Goal: Task Accomplishment & Management: Complete application form

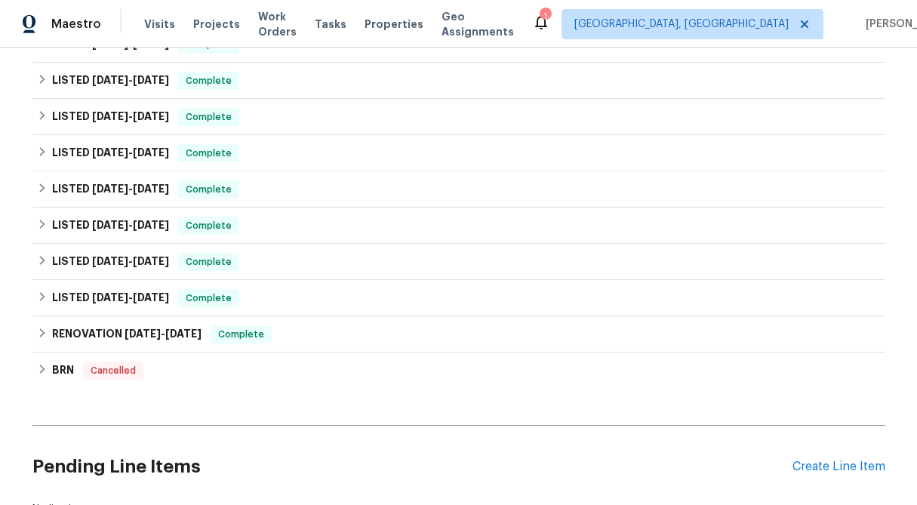
scroll to position [652, 0]
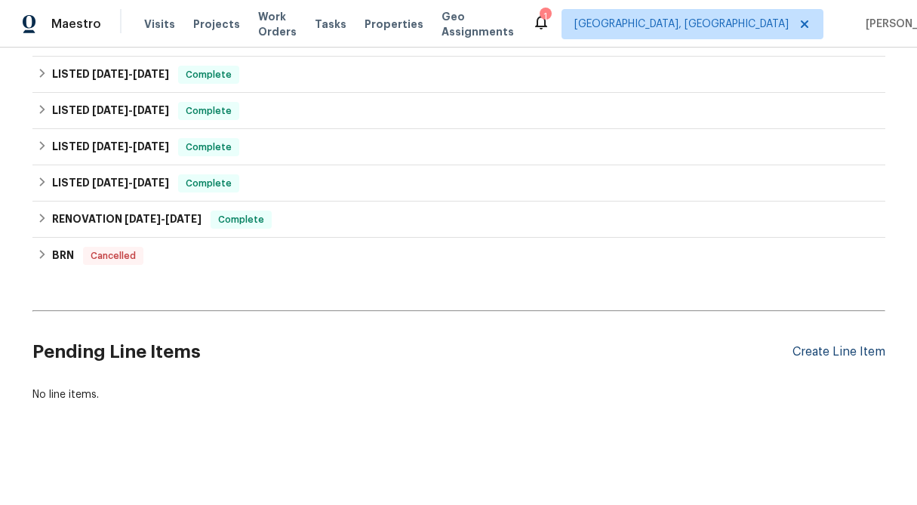
click at [816, 355] on div "Create Line Item" at bounding box center [839, 352] width 93 height 14
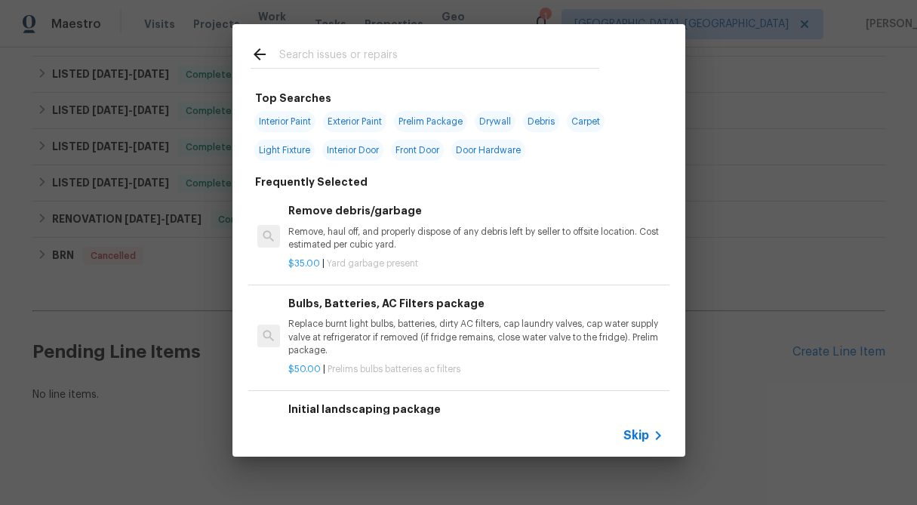
click at [633, 436] on span "Skip" at bounding box center [637, 435] width 26 height 15
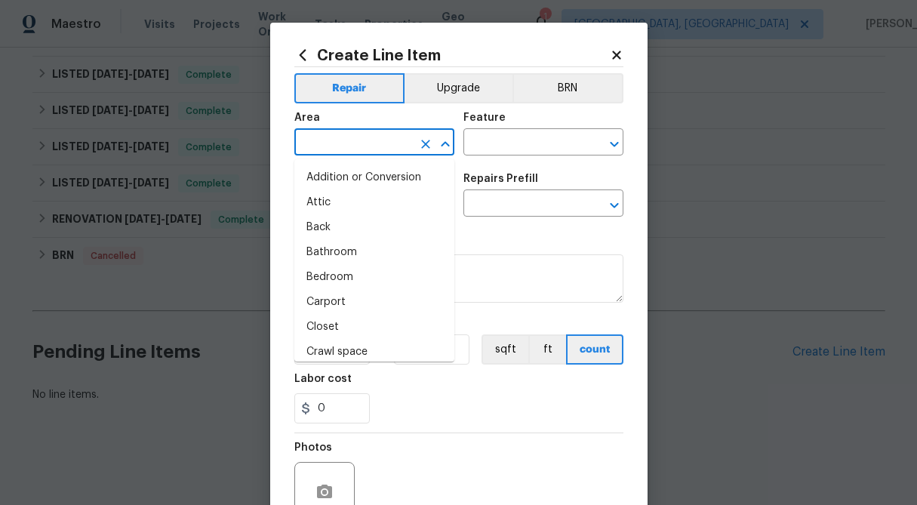
click at [349, 143] on input "text" at bounding box center [353, 143] width 118 height 23
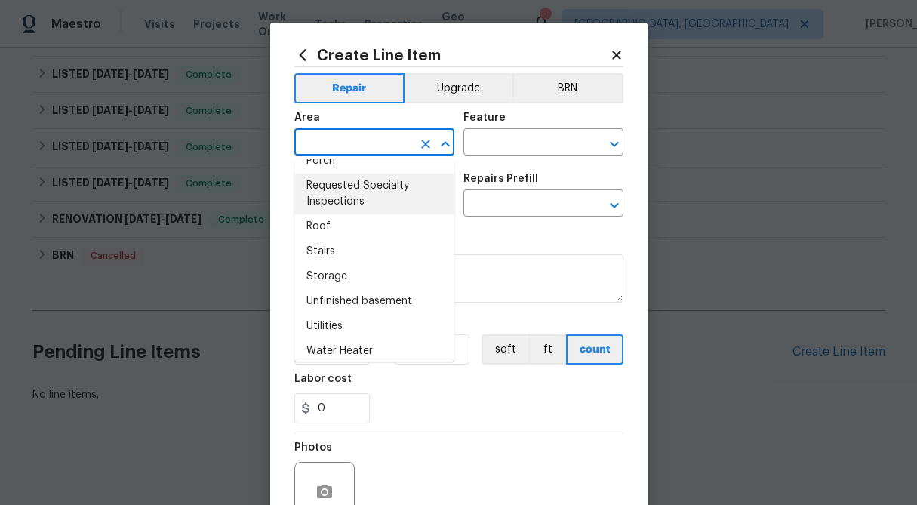
scroll to position [1021, 0]
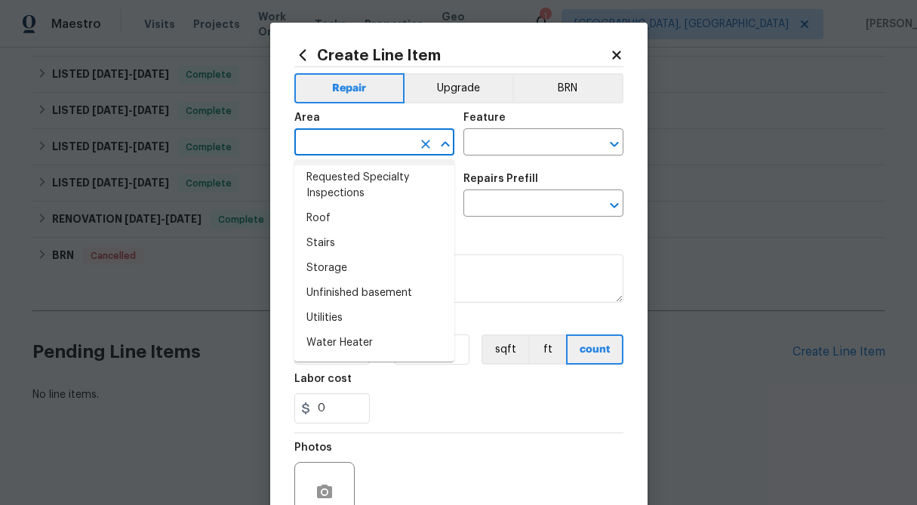
click at [334, 146] on input "text" at bounding box center [353, 143] width 118 height 23
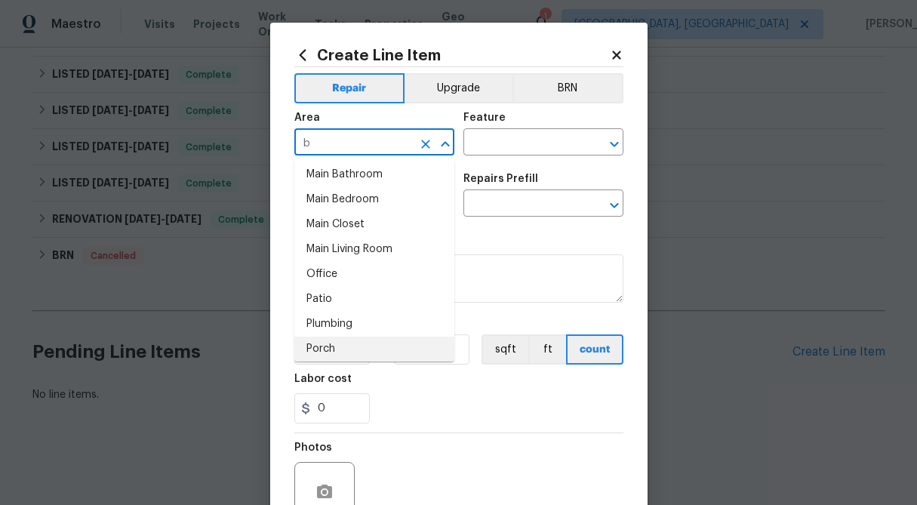
scroll to position [0, 0]
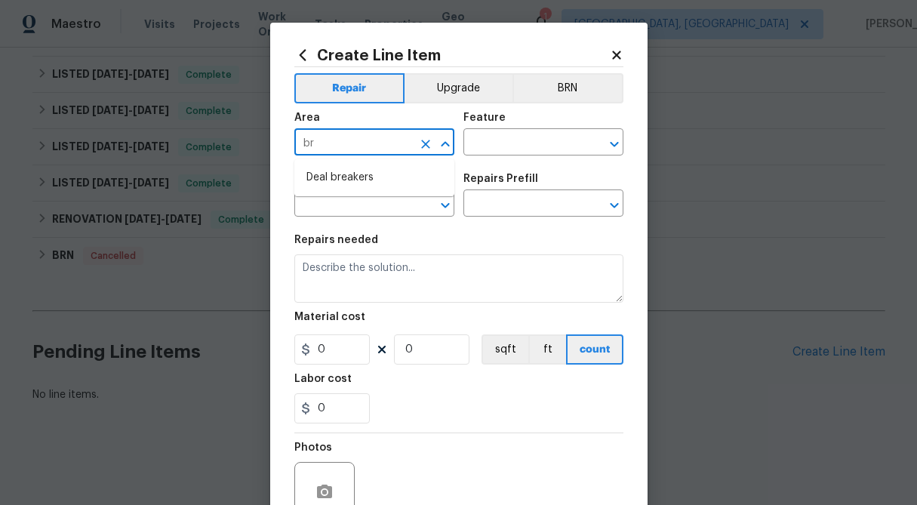
type input "b"
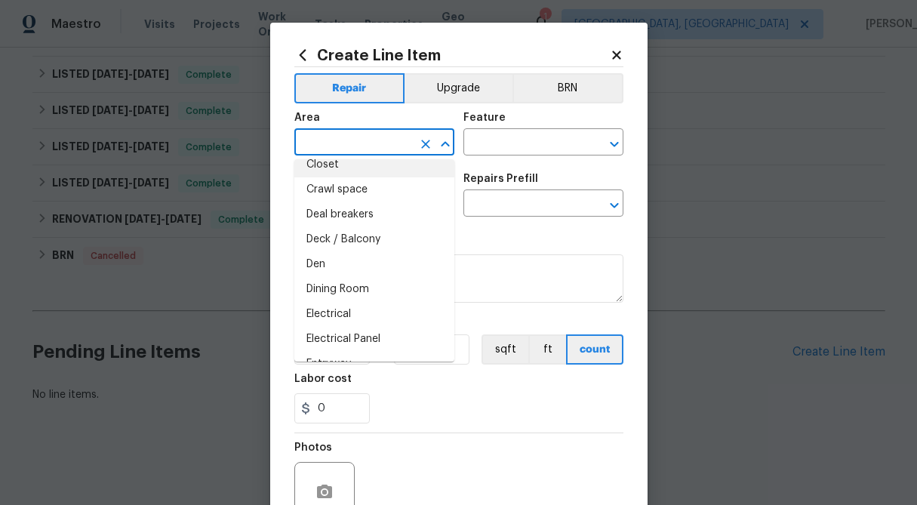
scroll to position [199, 0]
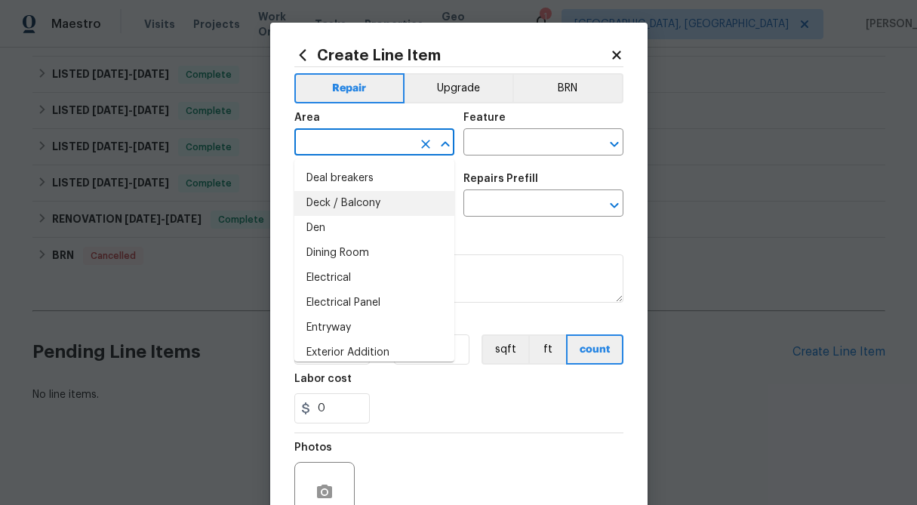
click at [617, 49] on icon at bounding box center [617, 55] width 14 height 14
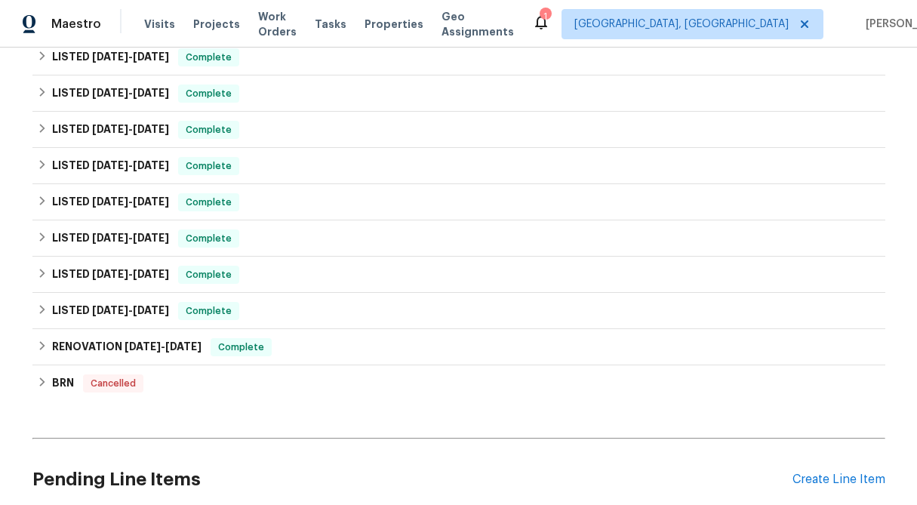
scroll to position [652, 0]
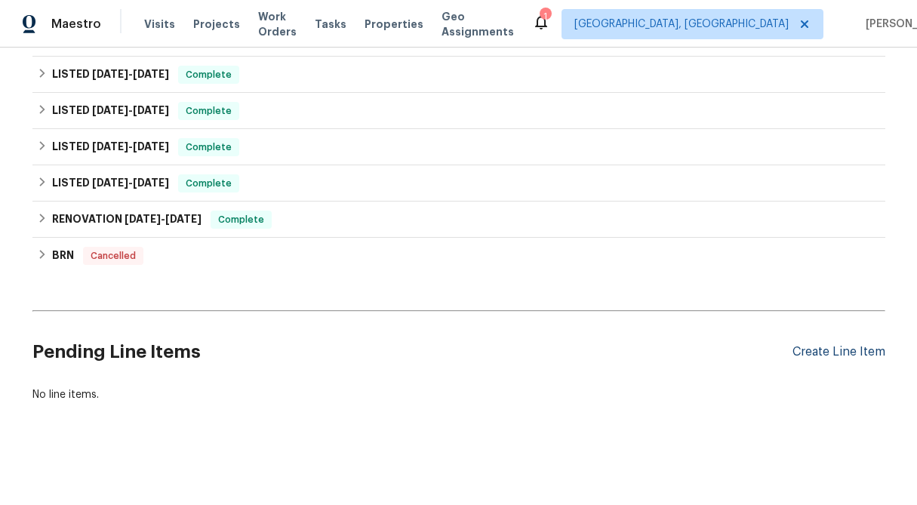
click at [851, 353] on div "Create Line Item" at bounding box center [839, 352] width 93 height 14
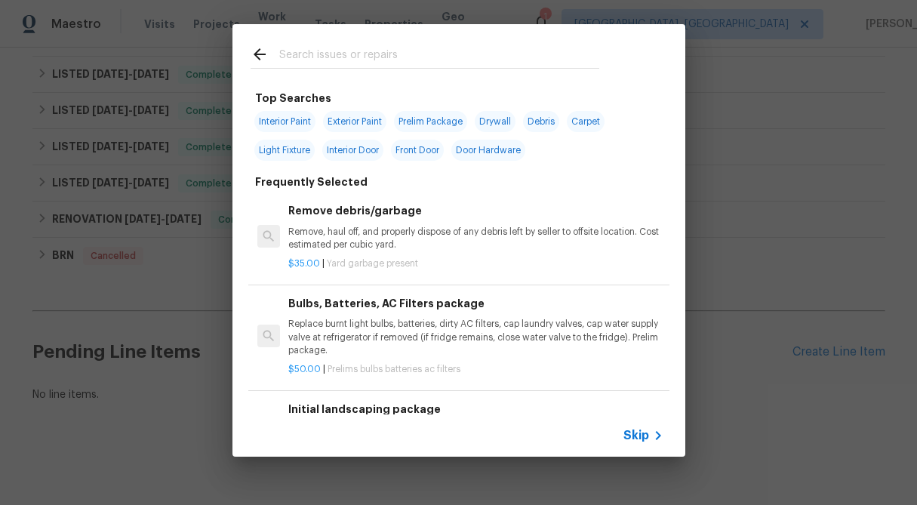
click at [634, 436] on span "Skip" at bounding box center [637, 435] width 26 height 15
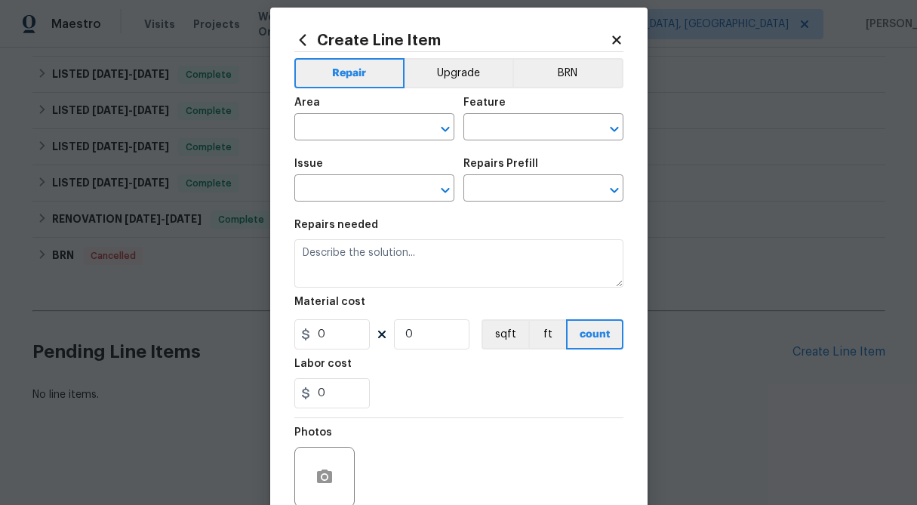
scroll to position [7, 0]
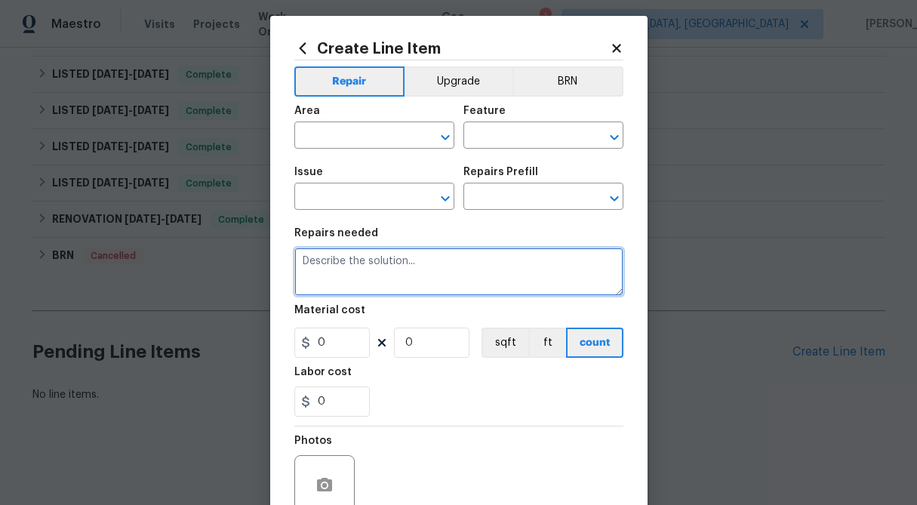
click at [402, 269] on textarea at bounding box center [458, 272] width 329 height 48
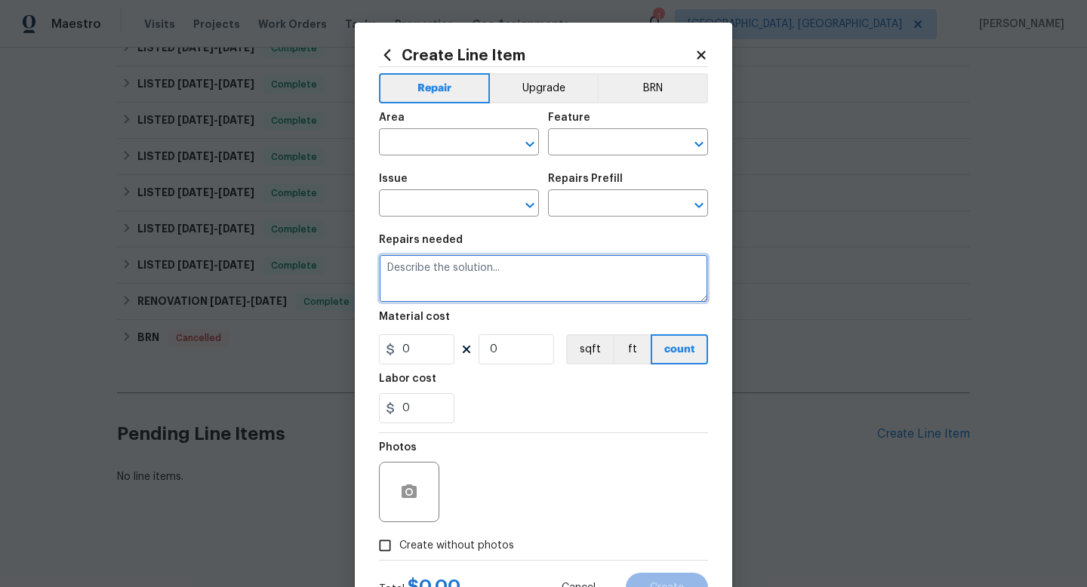
scroll to position [570, 0]
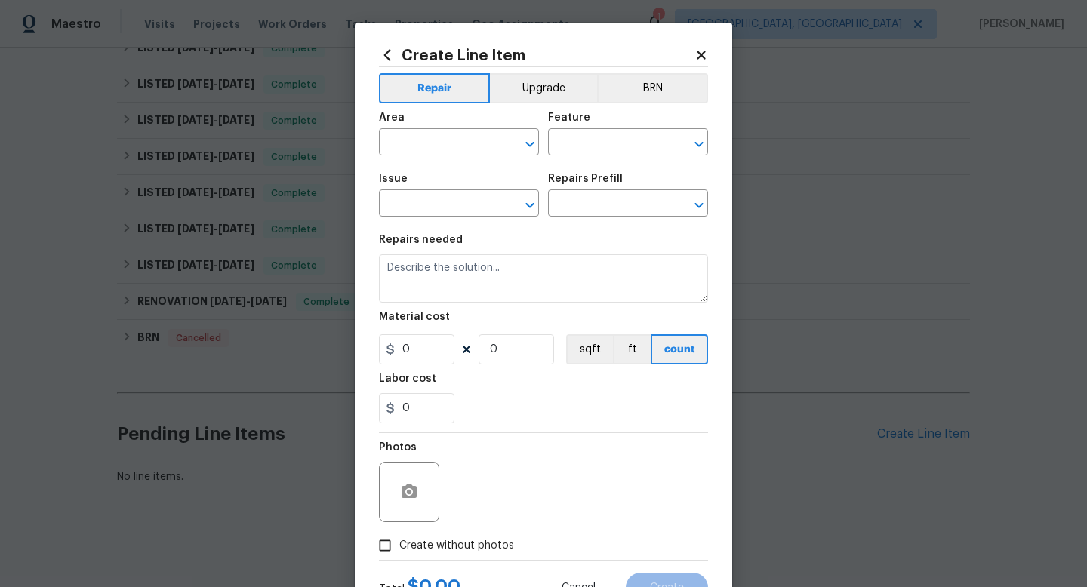
click at [694, 53] on icon at bounding box center [701, 55] width 14 height 14
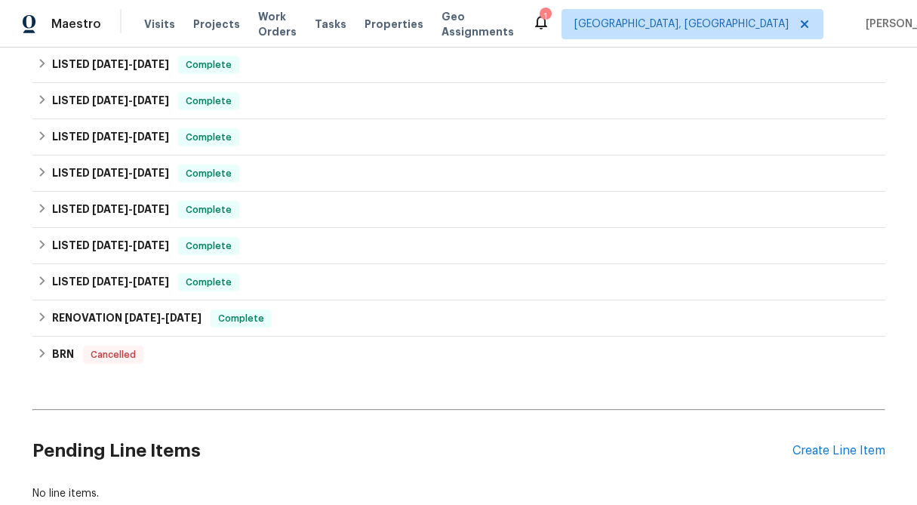
scroll to position [652, 0]
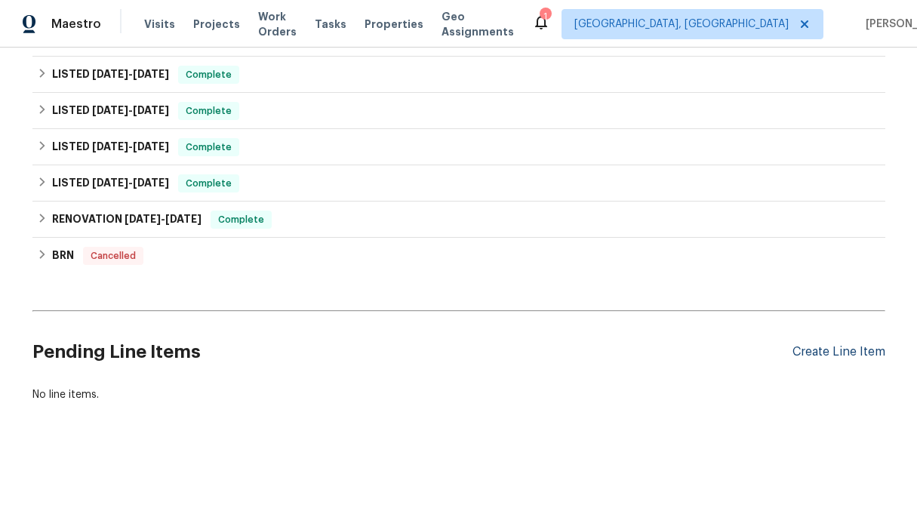
click at [826, 356] on div "Create Line Item" at bounding box center [839, 352] width 93 height 14
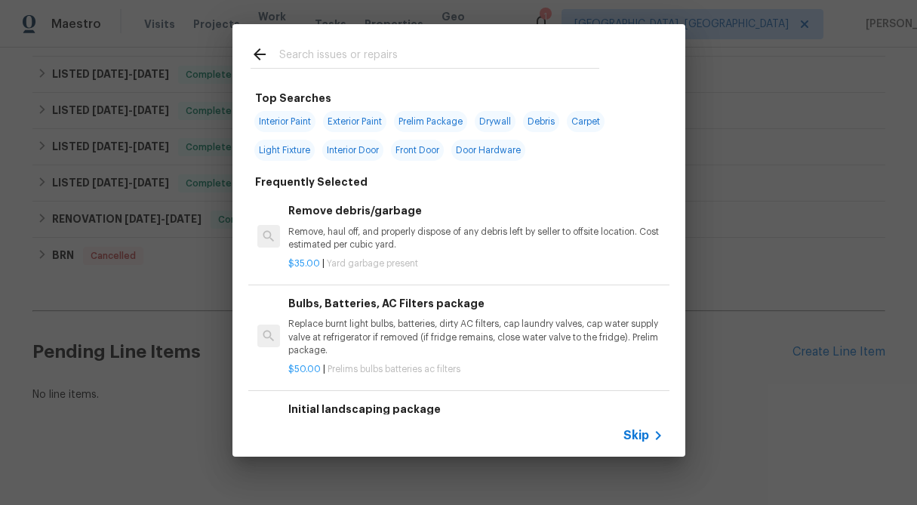
click at [646, 433] on span "Skip" at bounding box center [637, 435] width 26 height 15
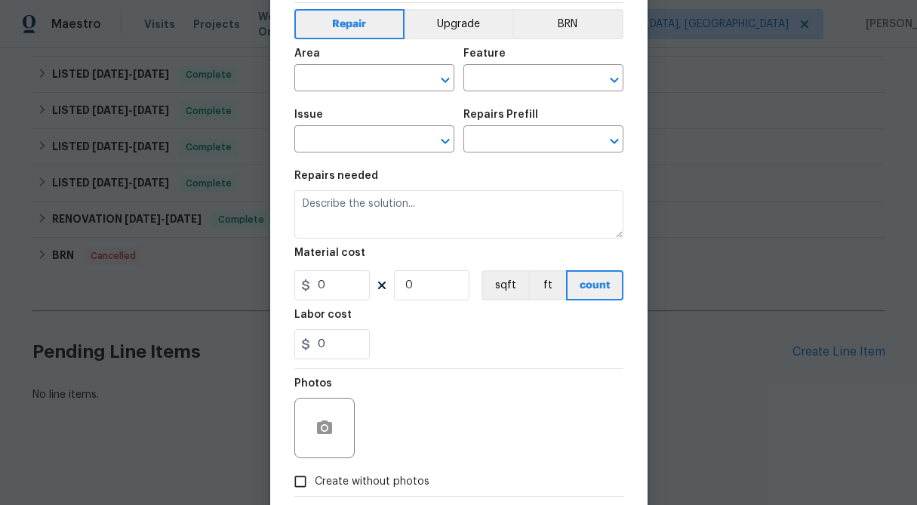
scroll to position [62, 0]
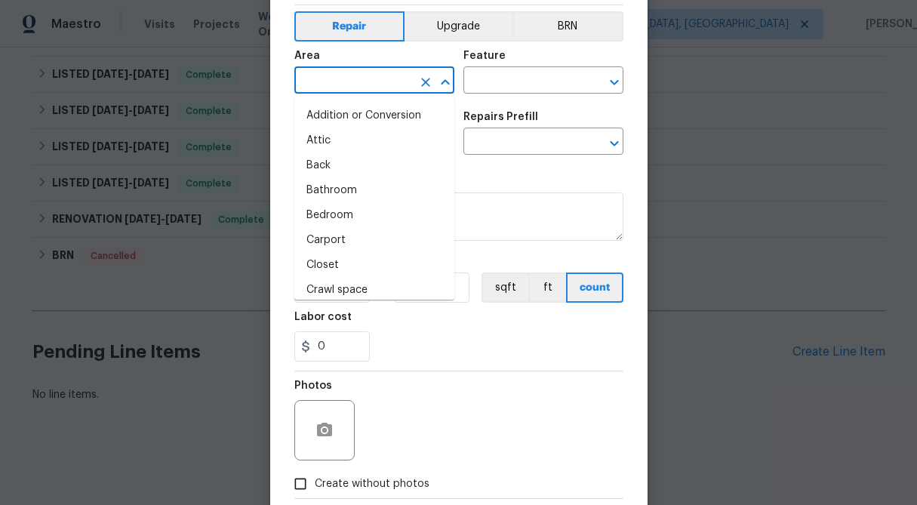
click at [369, 83] on input "text" at bounding box center [353, 81] width 118 height 23
click at [346, 146] on li "Attic" at bounding box center [374, 140] width 160 height 25
type input "Attic"
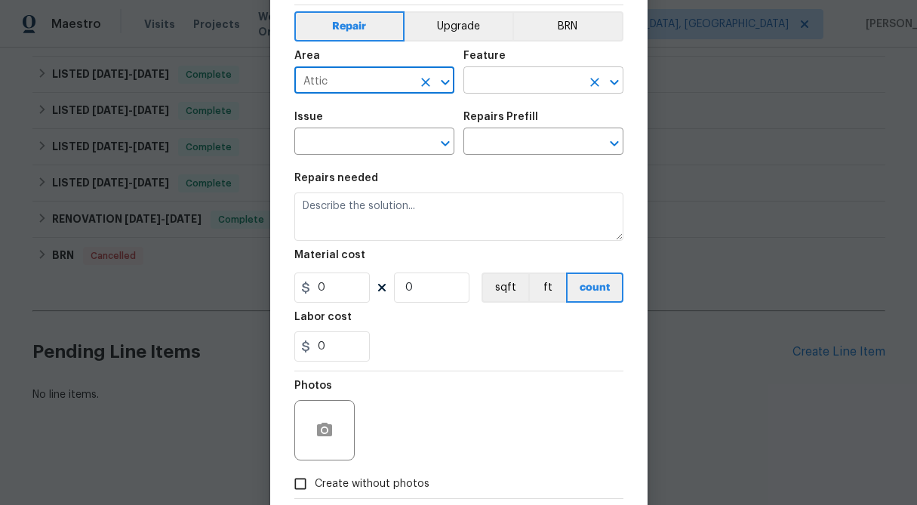
click at [525, 86] on input "text" at bounding box center [522, 81] width 118 height 23
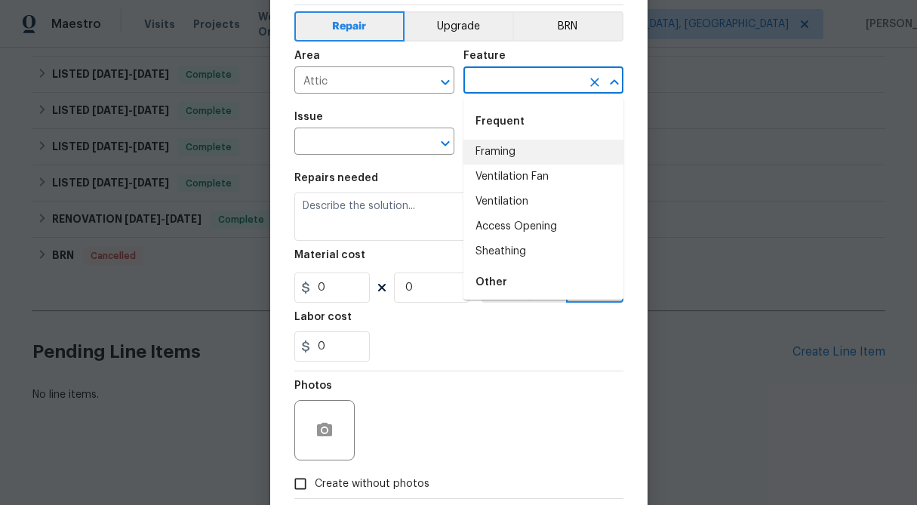
click at [522, 162] on li "Framing" at bounding box center [543, 152] width 160 height 25
type input "Framing"
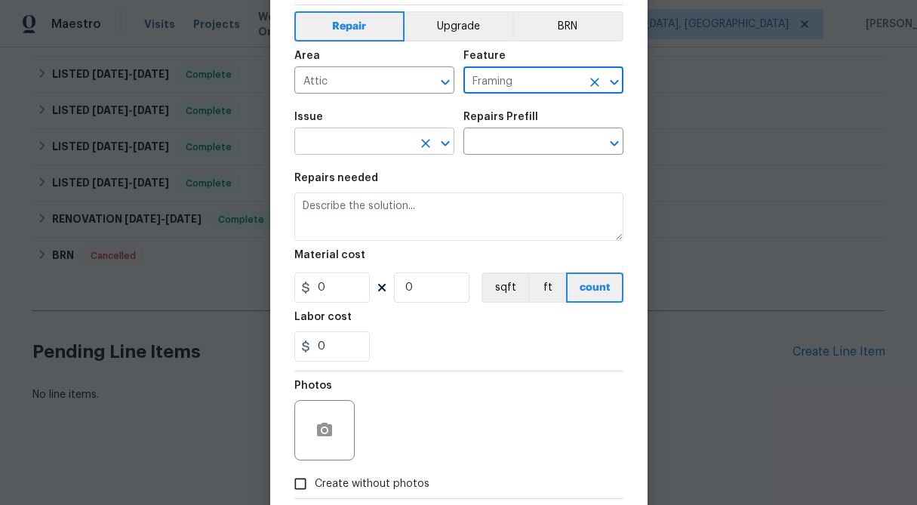
click at [340, 143] on input "text" at bounding box center [353, 142] width 118 height 23
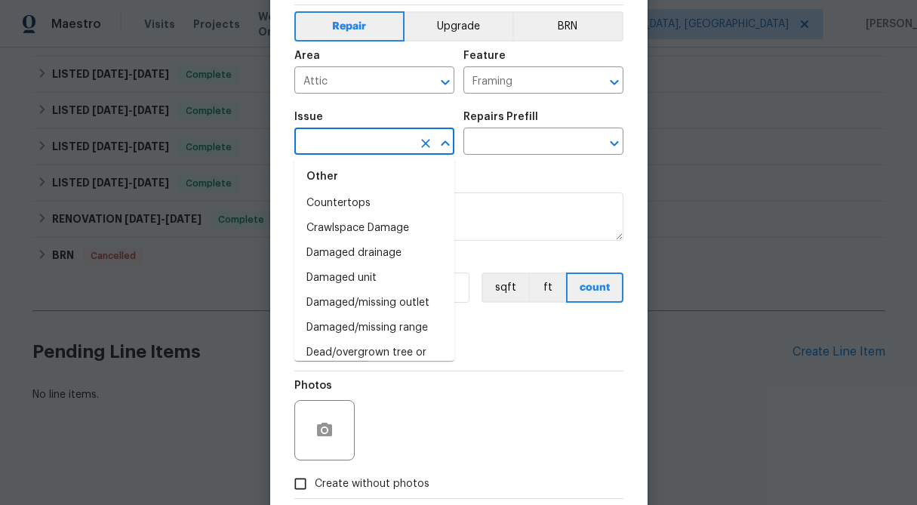
scroll to position [571, 0]
click at [335, 273] on li "Damaged unit" at bounding box center [374, 276] width 160 height 25
type input "Damaged unit"
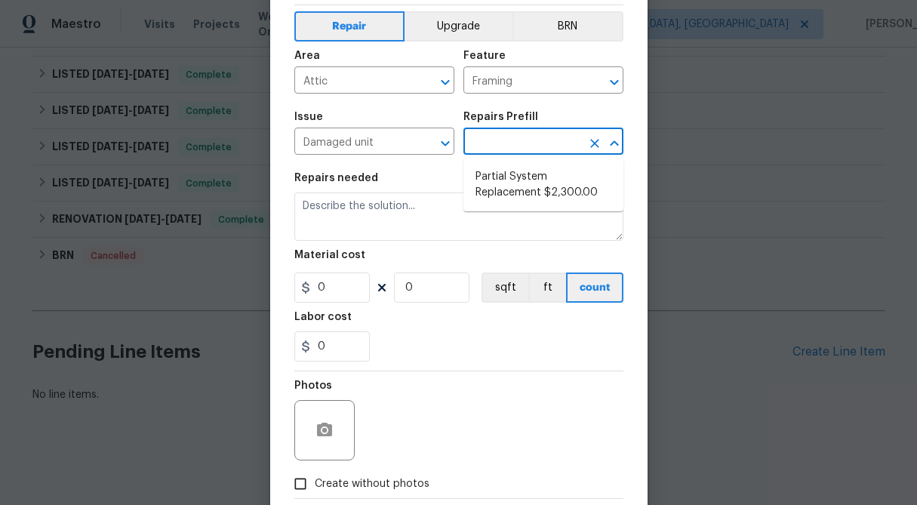
click at [516, 149] on input "text" at bounding box center [522, 142] width 118 height 23
click at [519, 184] on li "Partial System Replacement $2,300.00" at bounding box center [543, 185] width 160 height 41
type input "HVAC"
type input "Partial System Replacement $2,300.00"
type textarea "Acquisition Scope: Non-Functional HVAC. Partial System Replacement"
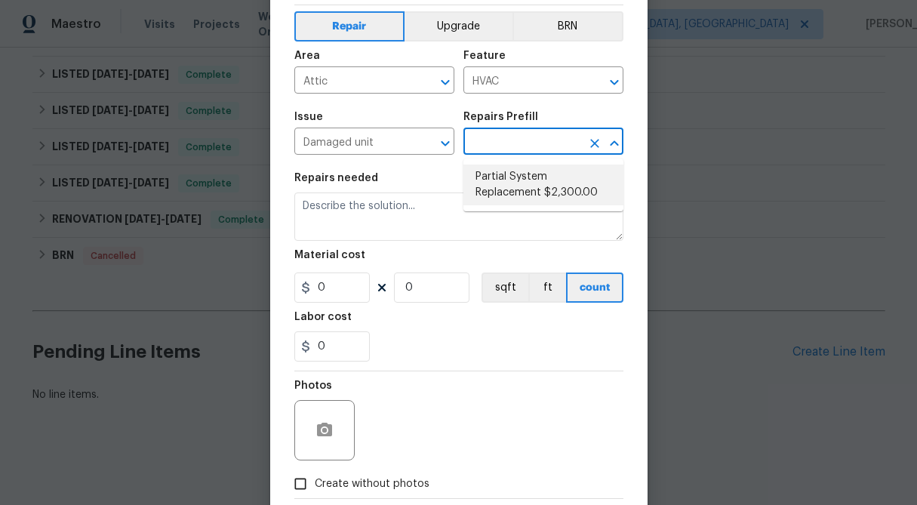
type input "2300"
type input "1"
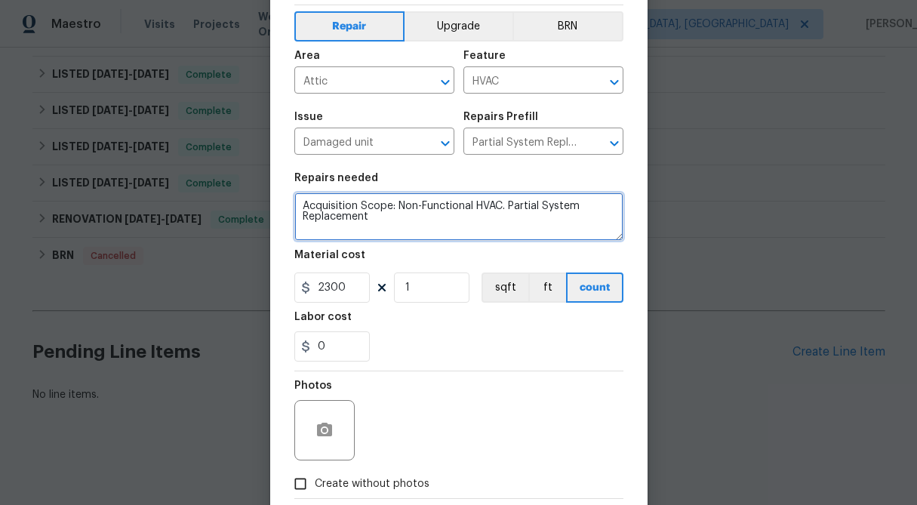
drag, startPoint x: 397, startPoint y: 222, endPoint x: 428, endPoint y: 245, distance: 38.8
click at [428, 245] on section "Repairs needed Acquisition Scope: Non-Functional HVAC. Partial System Replaceme…" at bounding box center [458, 267] width 329 height 207
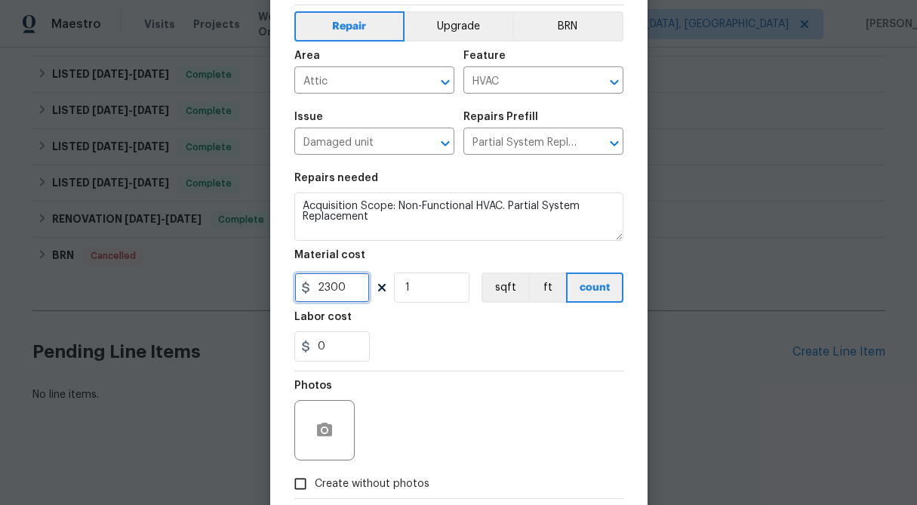
drag, startPoint x: 348, startPoint y: 287, endPoint x: 221, endPoint y: 287, distance: 126.8
click at [221, 287] on div "Create Line Item Repair Upgrade BRN Area Attic ​ Feature HVAC ​ Issue Damaged u…" at bounding box center [458, 252] width 917 height 505
type input "1"
click at [426, 390] on div "Photos" at bounding box center [458, 420] width 329 height 98
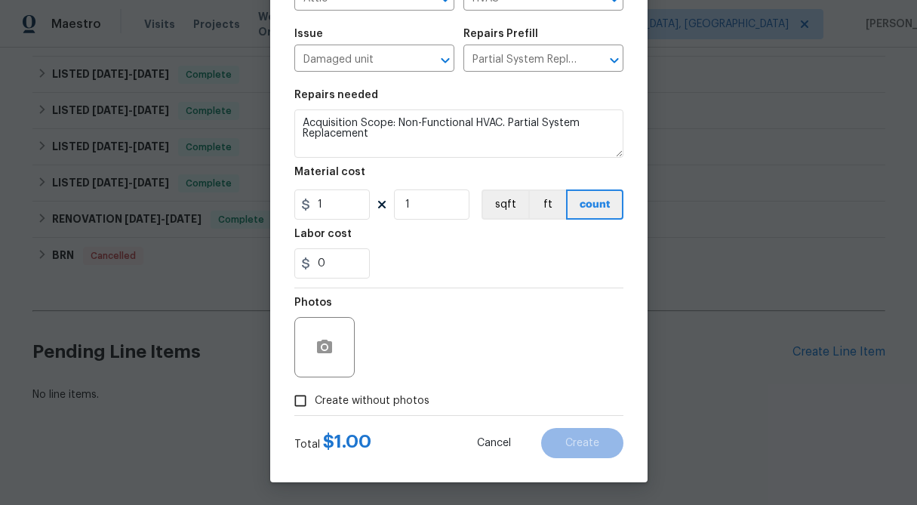
click at [316, 394] on span "Create without photos" at bounding box center [372, 401] width 115 height 16
click at [315, 394] on input "Create without photos" at bounding box center [300, 400] width 29 height 29
checkbox input "true"
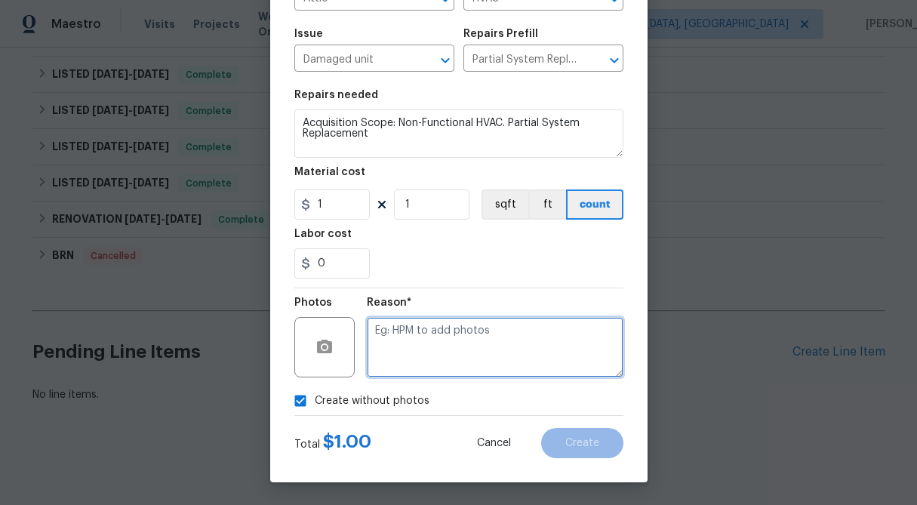
click at [455, 354] on textarea at bounding box center [495, 347] width 257 height 60
type textarea "na"
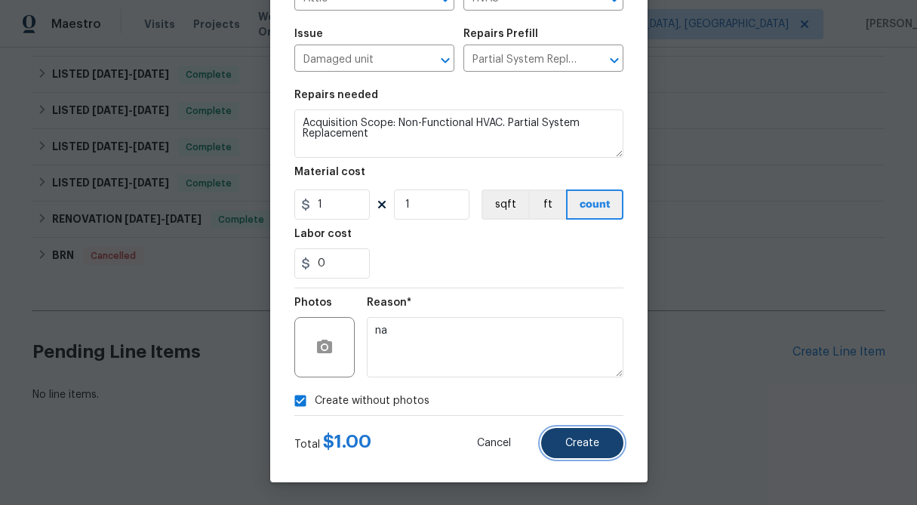
click at [573, 443] on span "Create" at bounding box center [582, 443] width 34 height 11
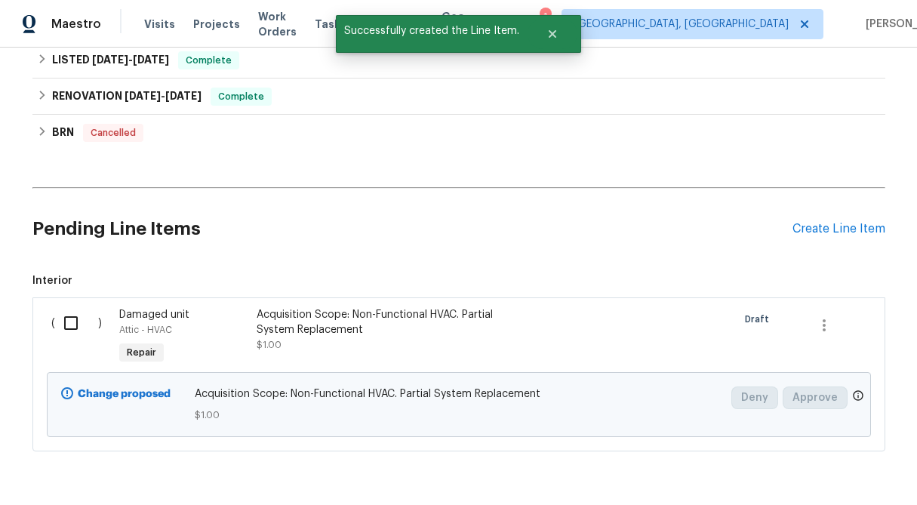
scroll to position [824, 0]
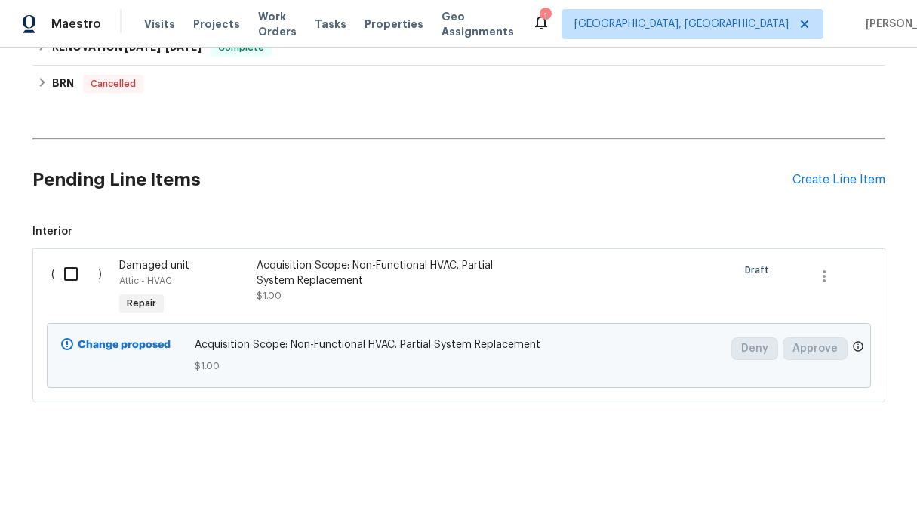
click at [69, 275] on input "checkbox" at bounding box center [76, 274] width 43 height 32
checkbox input "true"
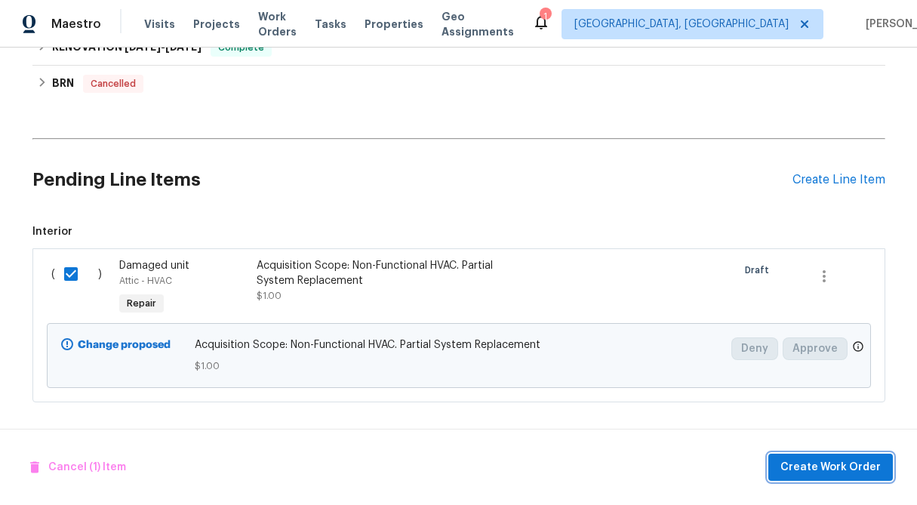
click at [821, 463] on span "Create Work Order" at bounding box center [831, 467] width 100 height 19
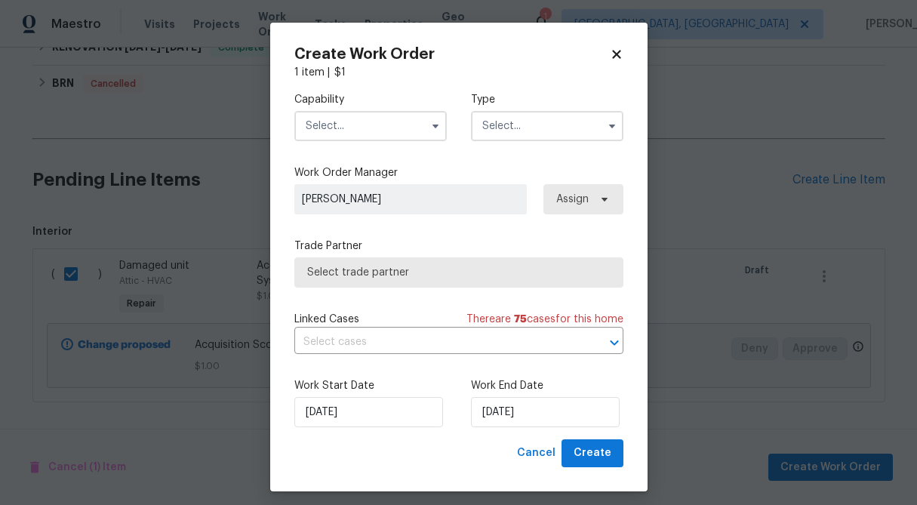
click at [352, 123] on input "text" at bounding box center [370, 126] width 152 height 30
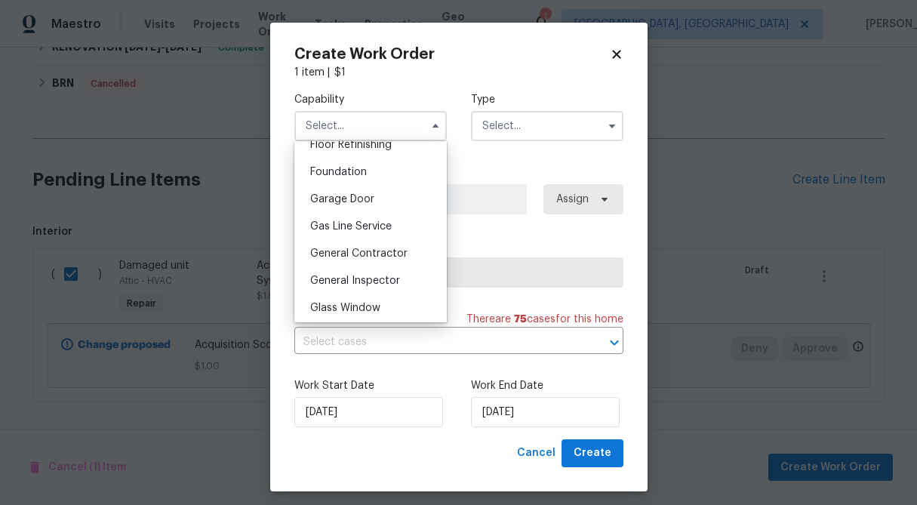
scroll to position [632, 0]
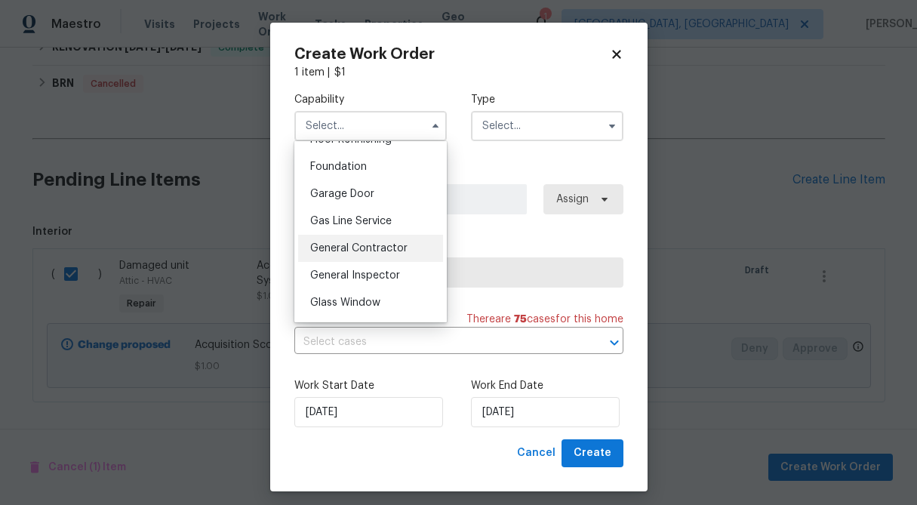
click at [394, 243] on span "General Contractor" at bounding box center [358, 248] width 97 height 11
type input "General Contractor"
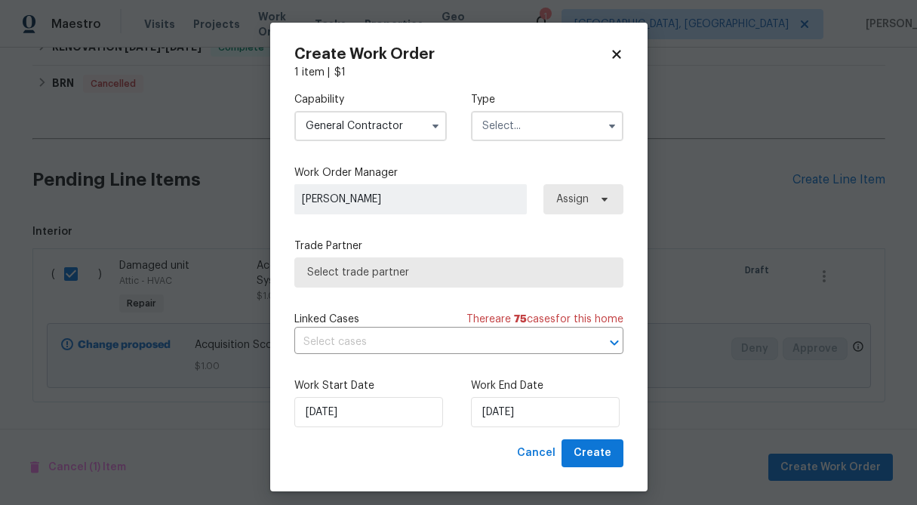
click at [534, 118] on input "text" at bounding box center [547, 126] width 152 height 30
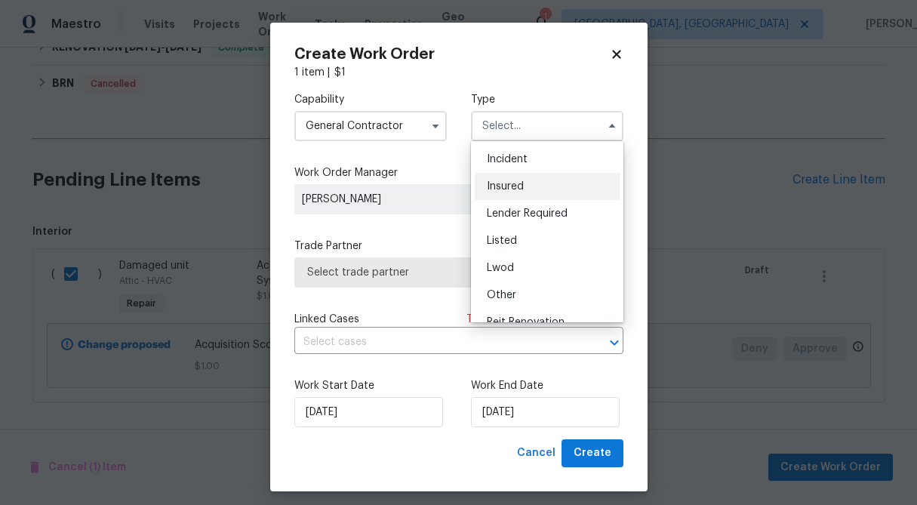
scroll to position [0, 0]
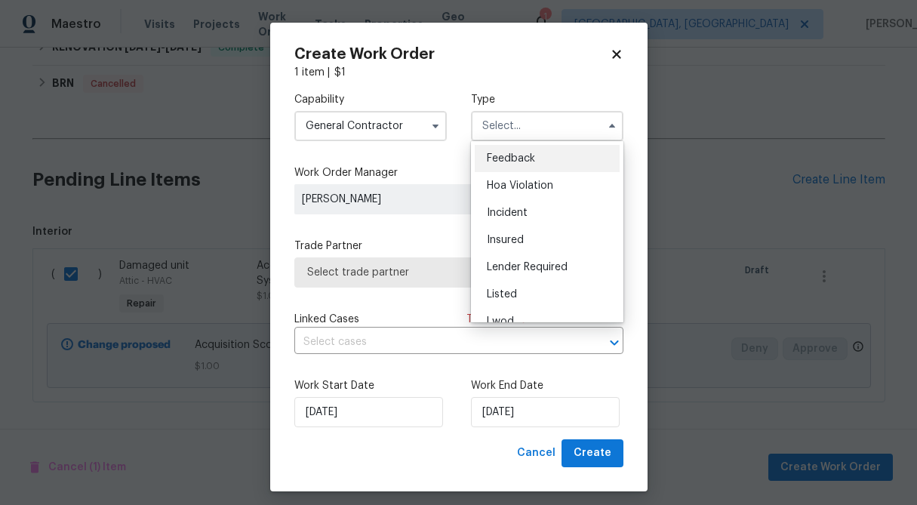
click at [529, 155] on span "Feedback" at bounding box center [511, 158] width 48 height 11
type input "Feedback"
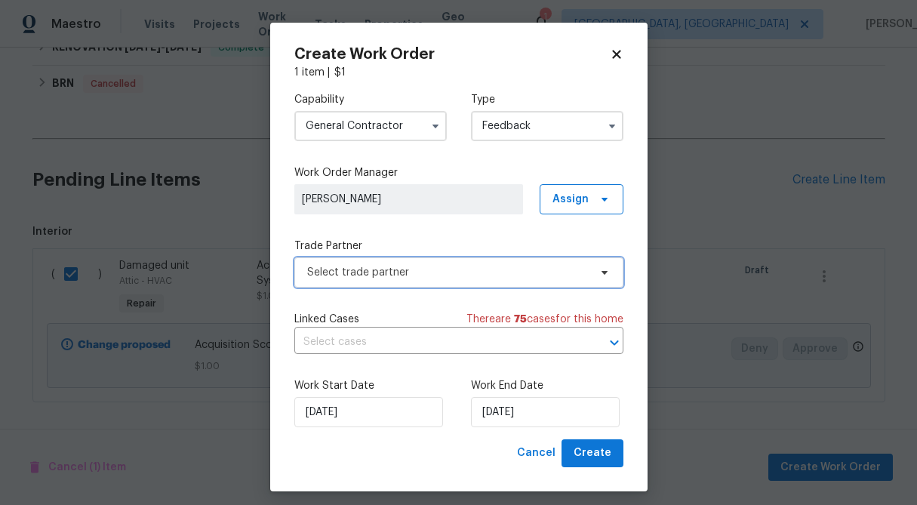
click at [331, 275] on span "Select trade partner" at bounding box center [448, 272] width 282 height 15
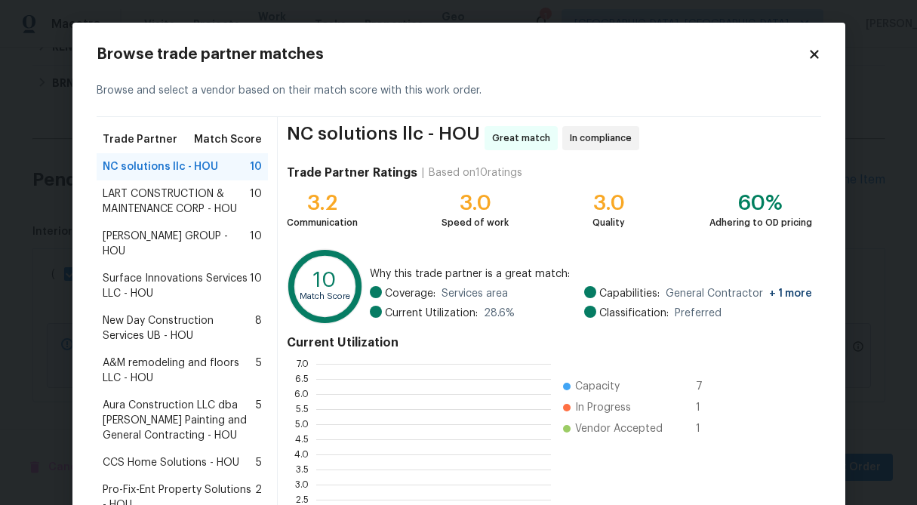
scroll to position [211, 235]
click at [173, 174] on div "NC solutions llc - HOU 10" at bounding box center [183, 166] width 172 height 27
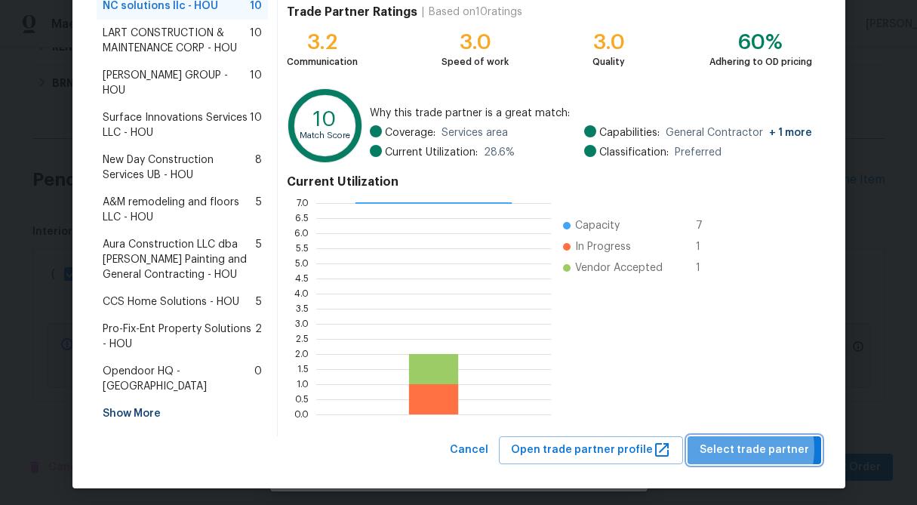
click at [739, 444] on span "Select trade partner" at bounding box center [754, 450] width 109 height 19
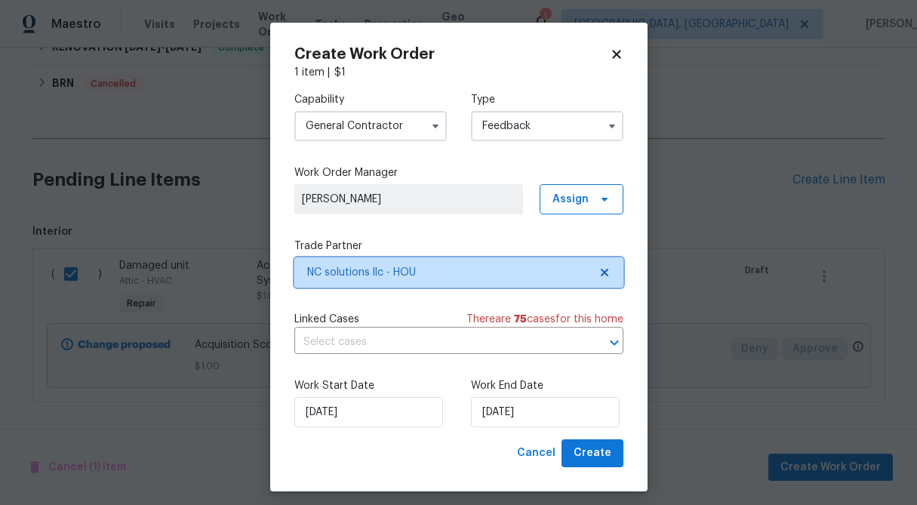
scroll to position [0, 0]
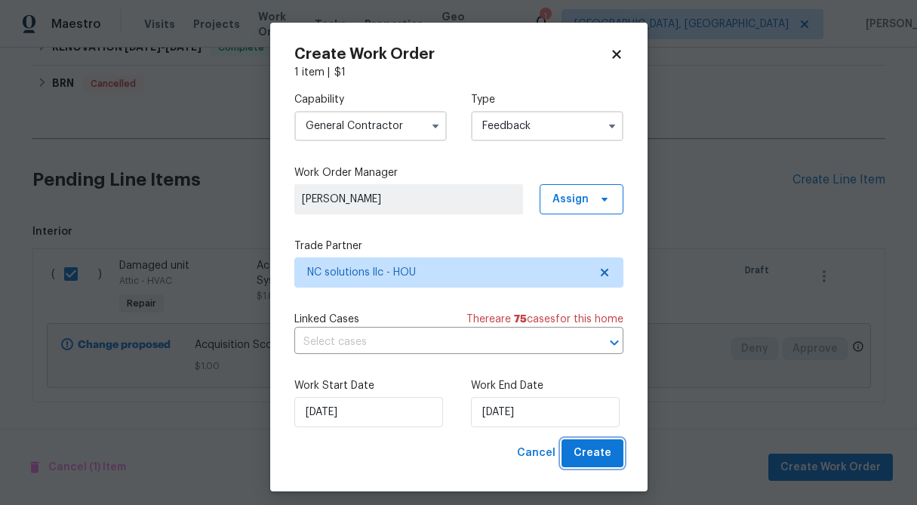
click at [579, 452] on span "Create" at bounding box center [593, 453] width 38 height 19
checkbox input "false"
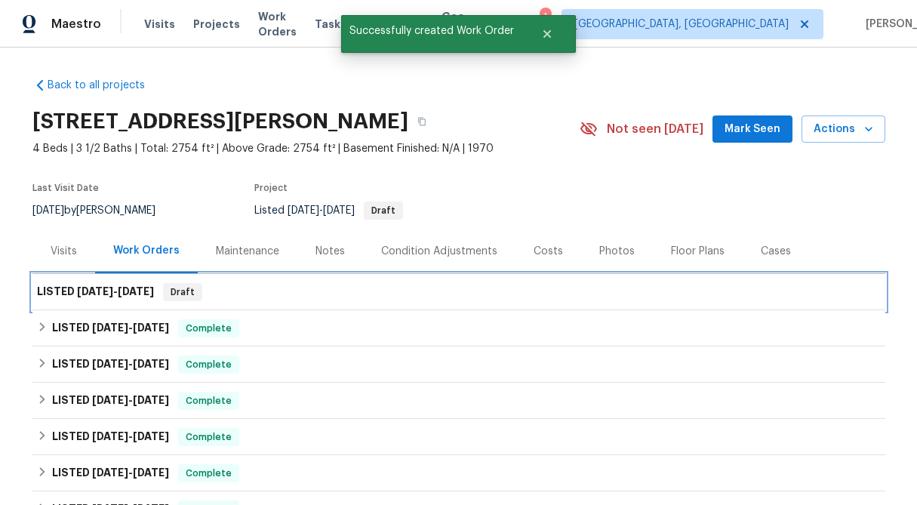
click at [80, 290] on span "[DATE]" at bounding box center [95, 291] width 36 height 11
click at [109, 283] on h6 "LISTED [DATE] - [DATE]" at bounding box center [95, 292] width 117 height 18
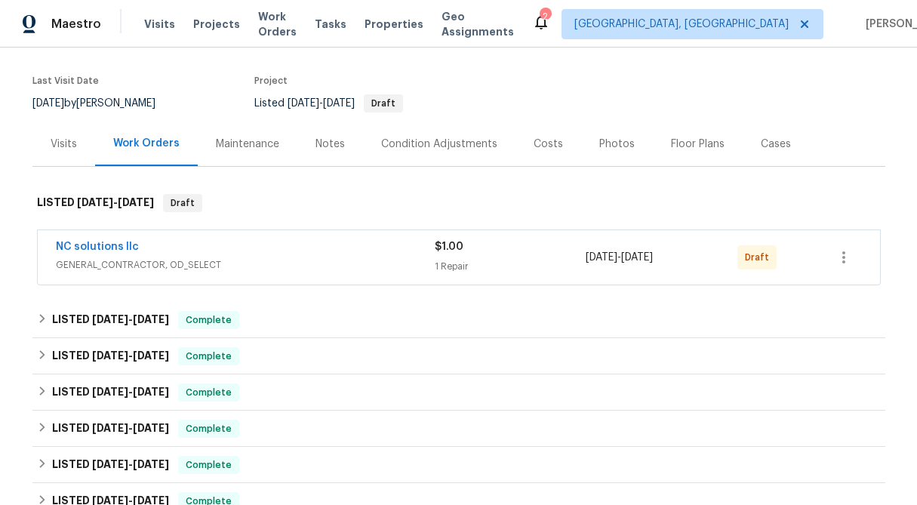
scroll to position [108, 0]
click at [848, 251] on icon "button" at bounding box center [844, 257] width 18 height 18
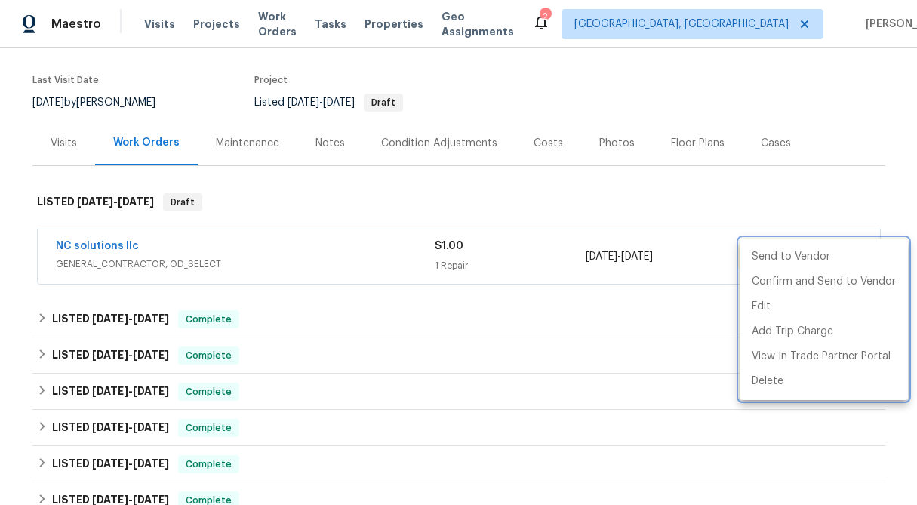
click at [38, 326] on div at bounding box center [458, 252] width 917 height 505
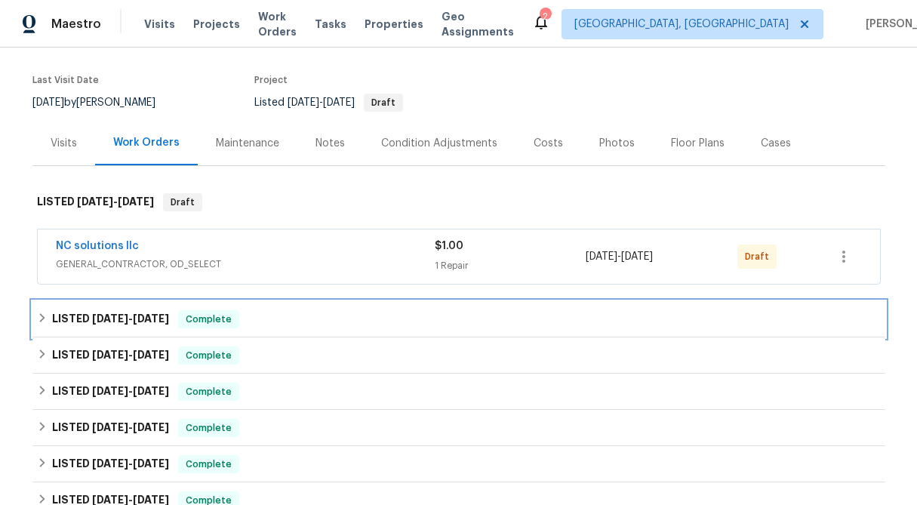
click at [38, 316] on icon at bounding box center [42, 318] width 11 height 11
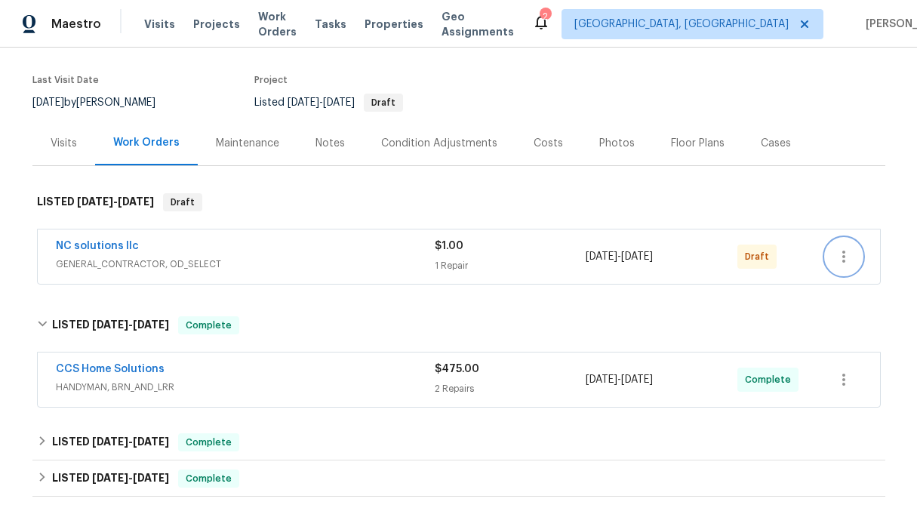
click at [841, 256] on icon "button" at bounding box center [844, 257] width 18 height 18
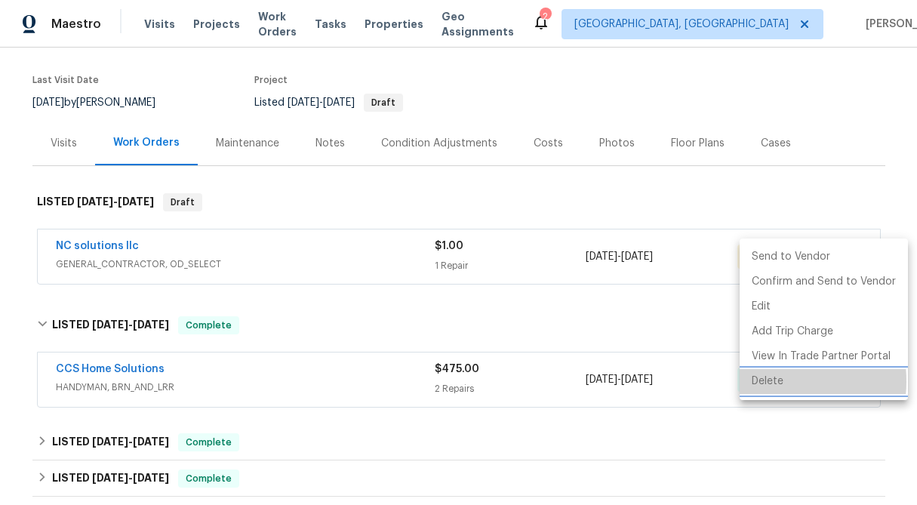
click at [771, 381] on li "Delete" at bounding box center [824, 381] width 168 height 25
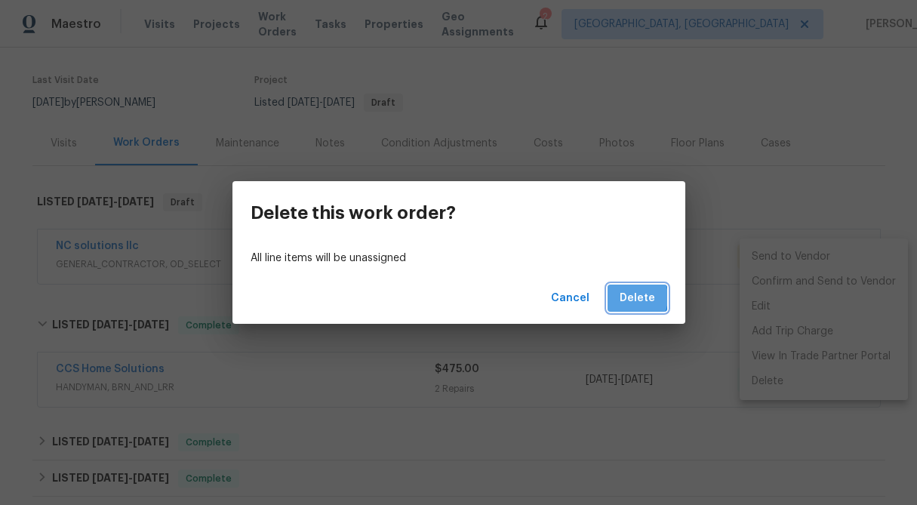
click at [629, 297] on span "Delete" at bounding box center [637, 298] width 35 height 19
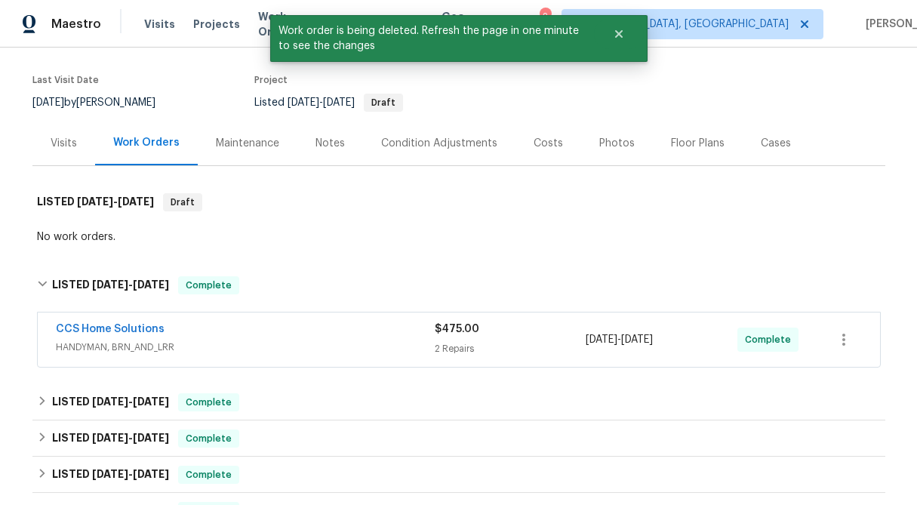
scroll to position [950, 0]
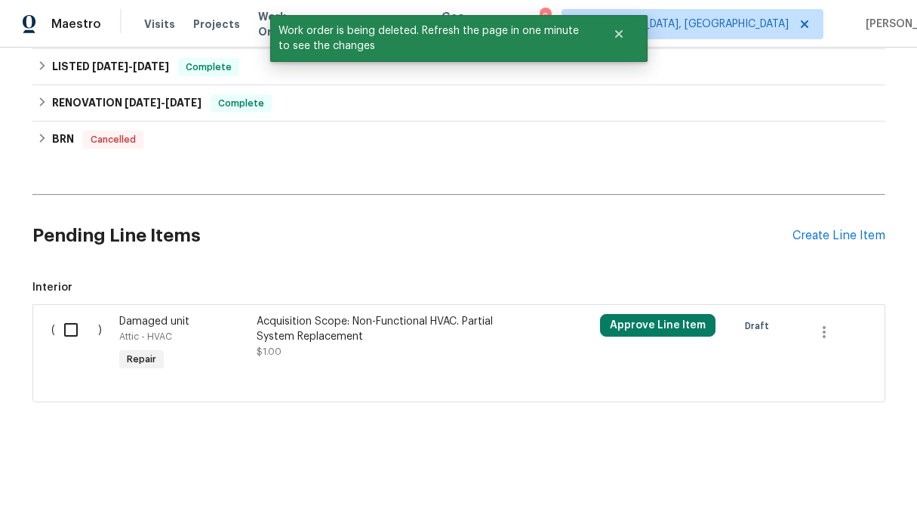
click at [68, 327] on input "checkbox" at bounding box center [76, 330] width 43 height 32
checkbox input "true"
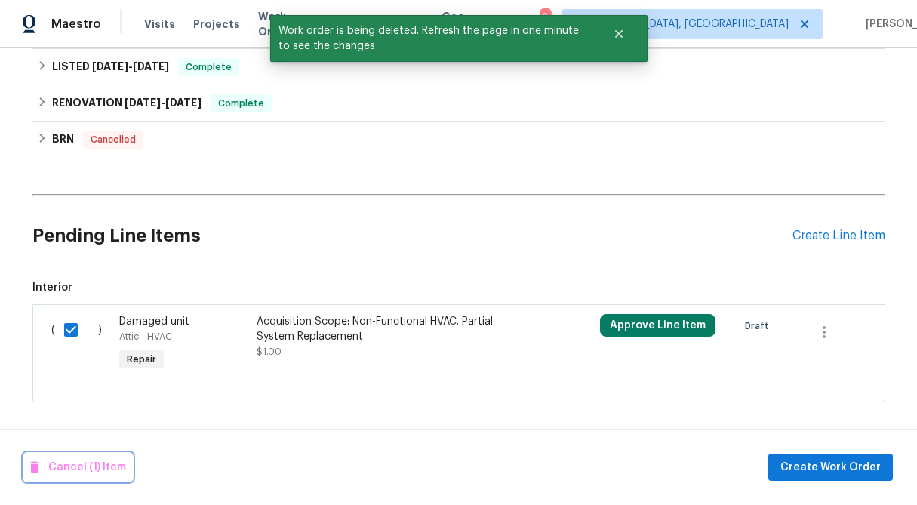
click at [100, 476] on span "Cancel (1) Item" at bounding box center [78, 467] width 96 height 19
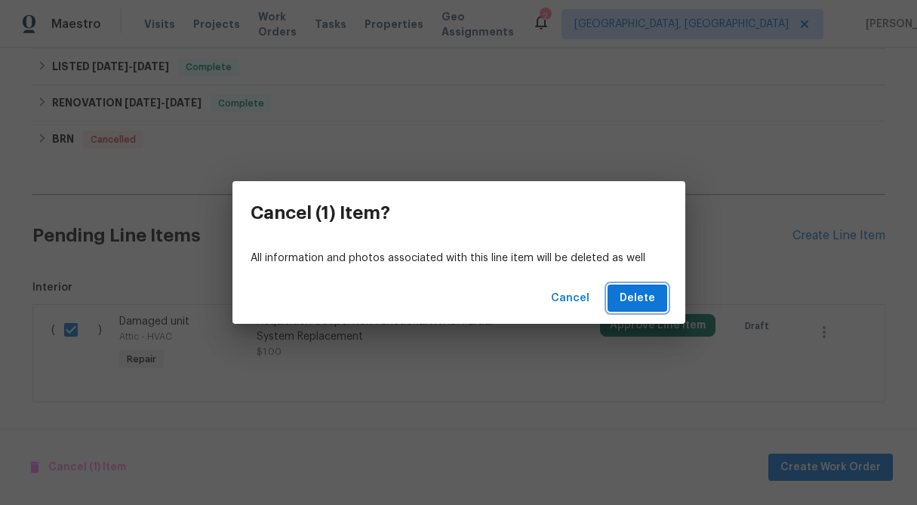
click at [642, 302] on span "Delete" at bounding box center [637, 298] width 35 height 19
